Goal: Obtain resource: Download file/media

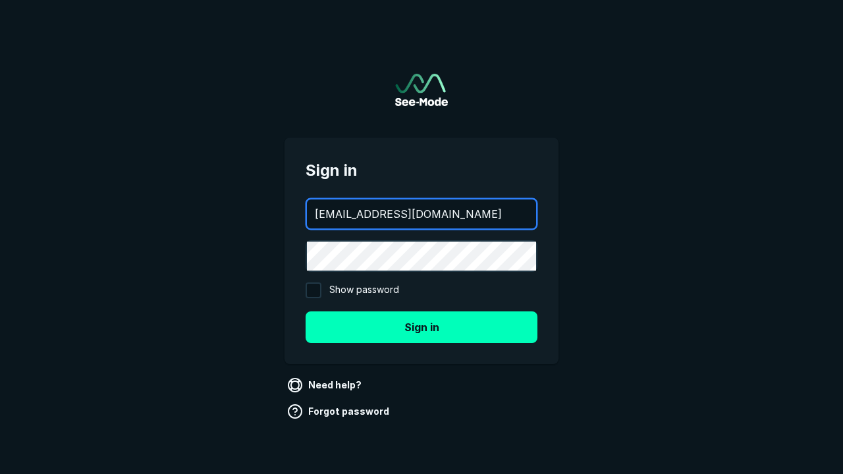
type input "[EMAIL_ADDRESS][DOMAIN_NAME]"
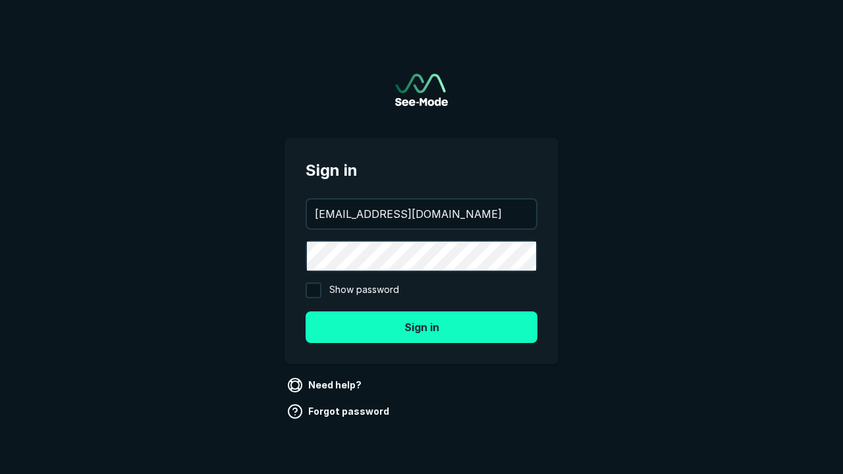
click at [422, 327] on button "Sign in" at bounding box center [422, 328] width 232 height 32
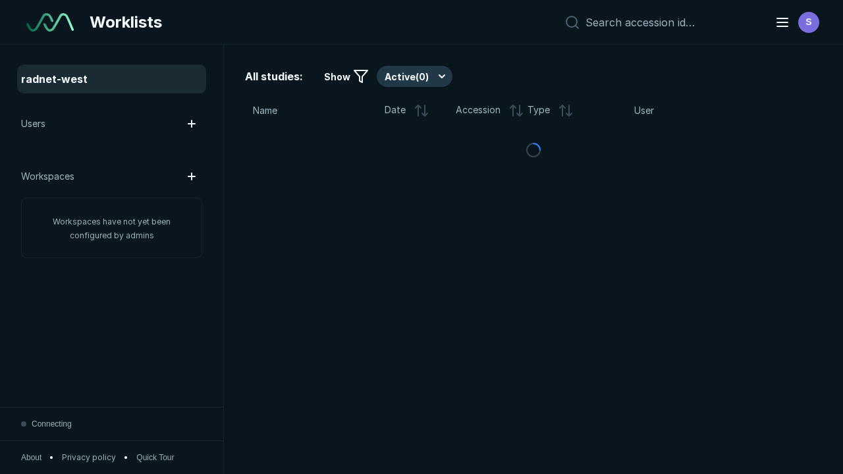
scroll to position [3387, 4269]
